Goal: Task Accomplishment & Management: Manage account settings

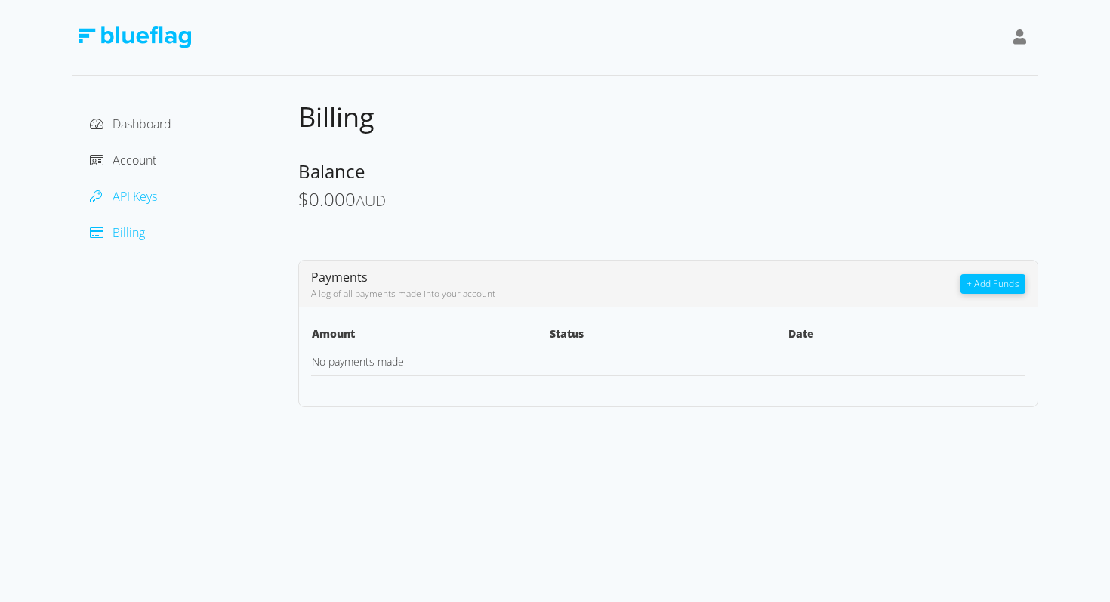
click at [152, 201] on span "API Keys" at bounding box center [135, 196] width 45 height 17
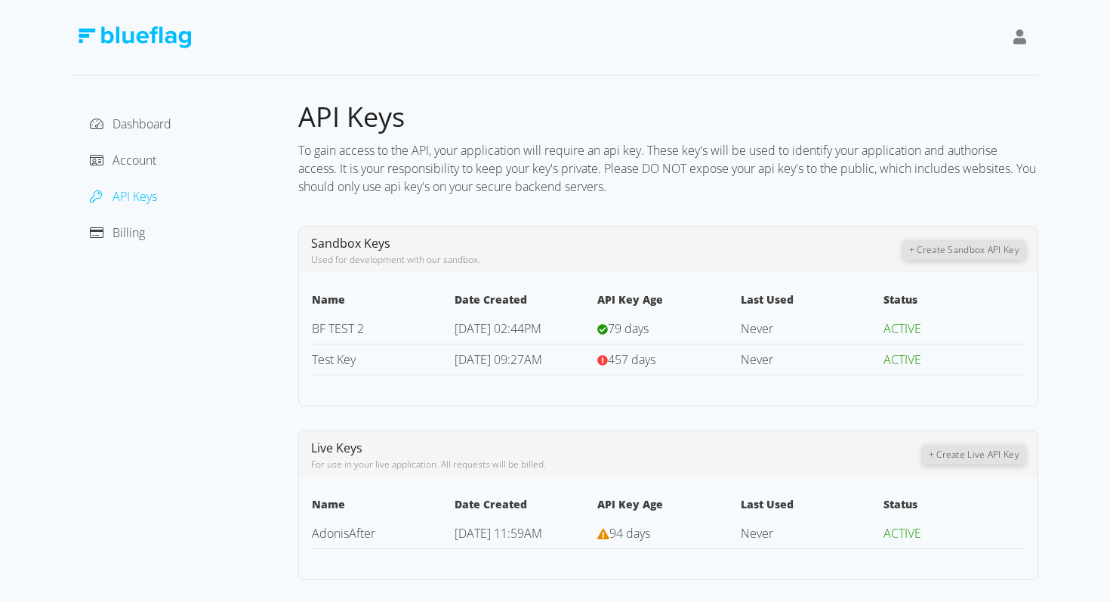
click at [138, 171] on div "Account" at bounding box center [185, 160] width 202 height 24
click at [136, 163] on span "Account" at bounding box center [135, 160] width 44 height 17
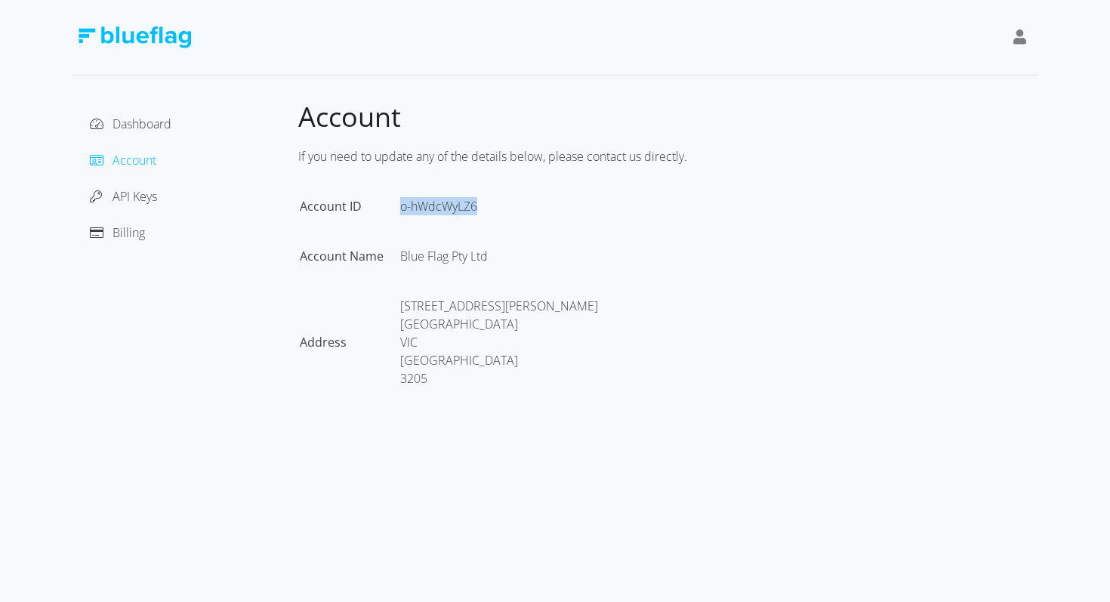
drag, startPoint x: 397, startPoint y: 208, endPoint x: 512, endPoint y: 211, distance: 114.9
click at [511, 211] on table "Account ID o-hWdcWyLZ6 Account Name Blue Flag Pty Ltd Address [STREET_ADDRESS][…" at bounding box center [456, 308] width 316 height 224
copy tr "o-hWdcWyLZ6"
